Goal: Information Seeking & Learning: Compare options

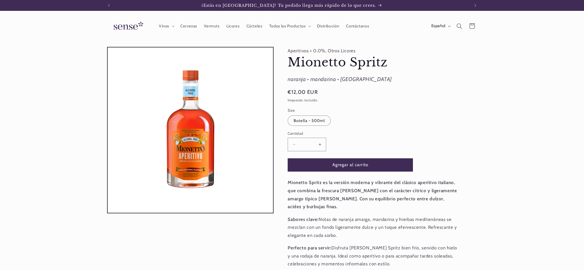
click at [369, 120] on fieldset "Size Botella - 500ml Variante agotada o no disponible" at bounding box center [349, 117] width 125 height 19
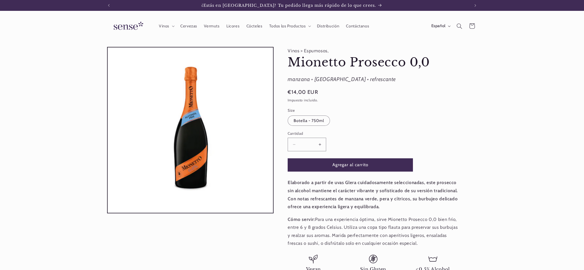
scroll to position [0, 361]
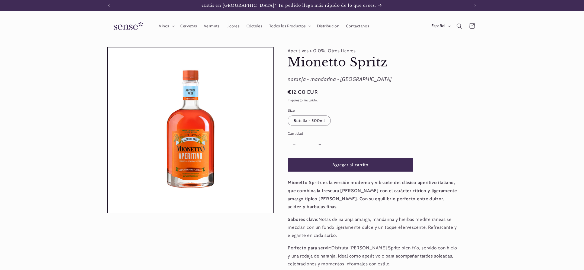
scroll to position [0, 361]
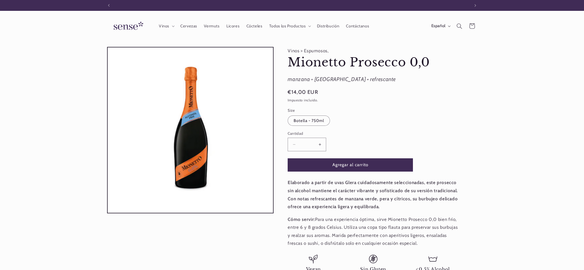
scroll to position [0, 361]
